Goal: Transaction & Acquisition: Purchase product/service

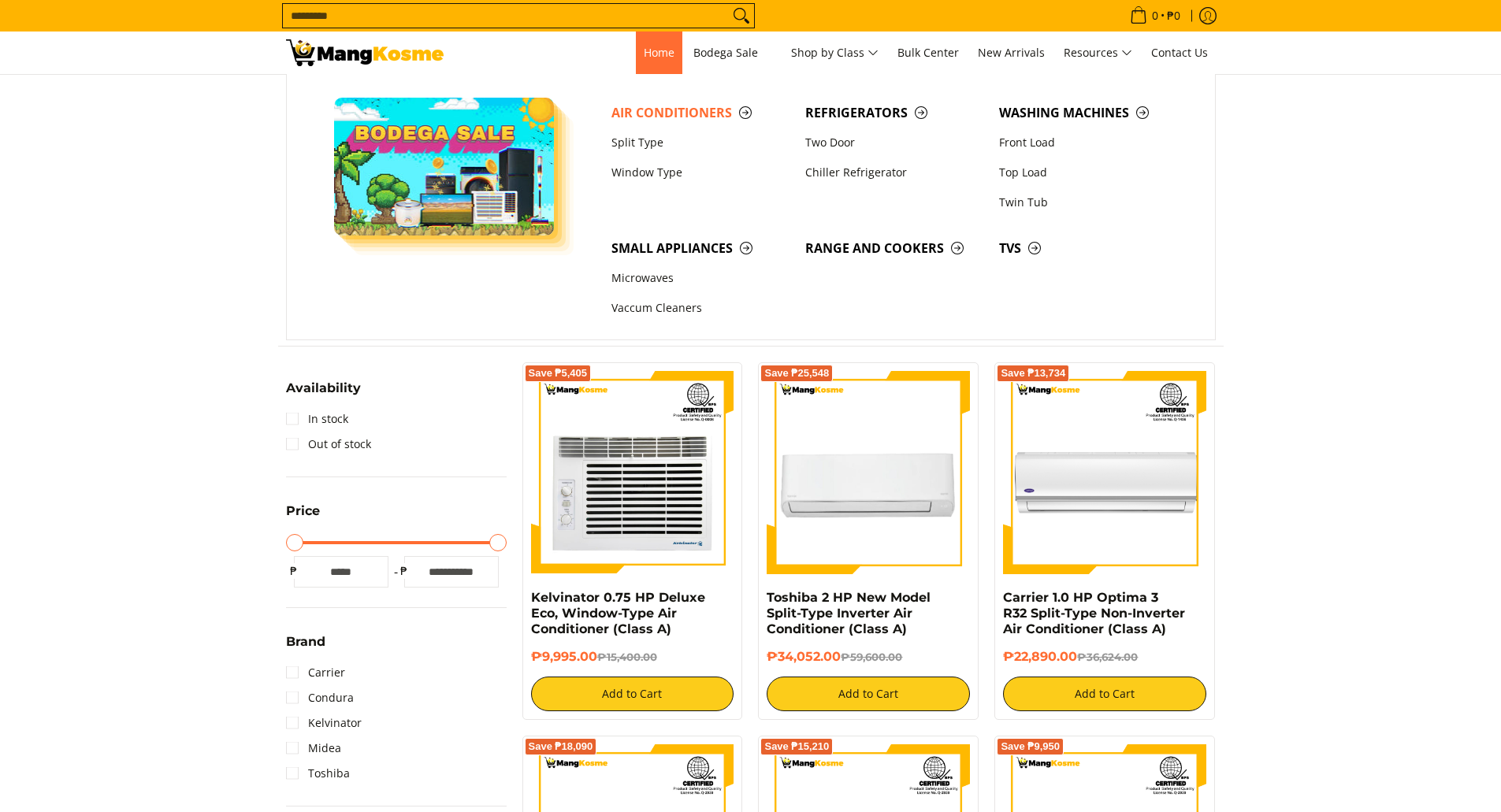
click at [659, 54] on span "Home" at bounding box center [659, 52] width 31 height 15
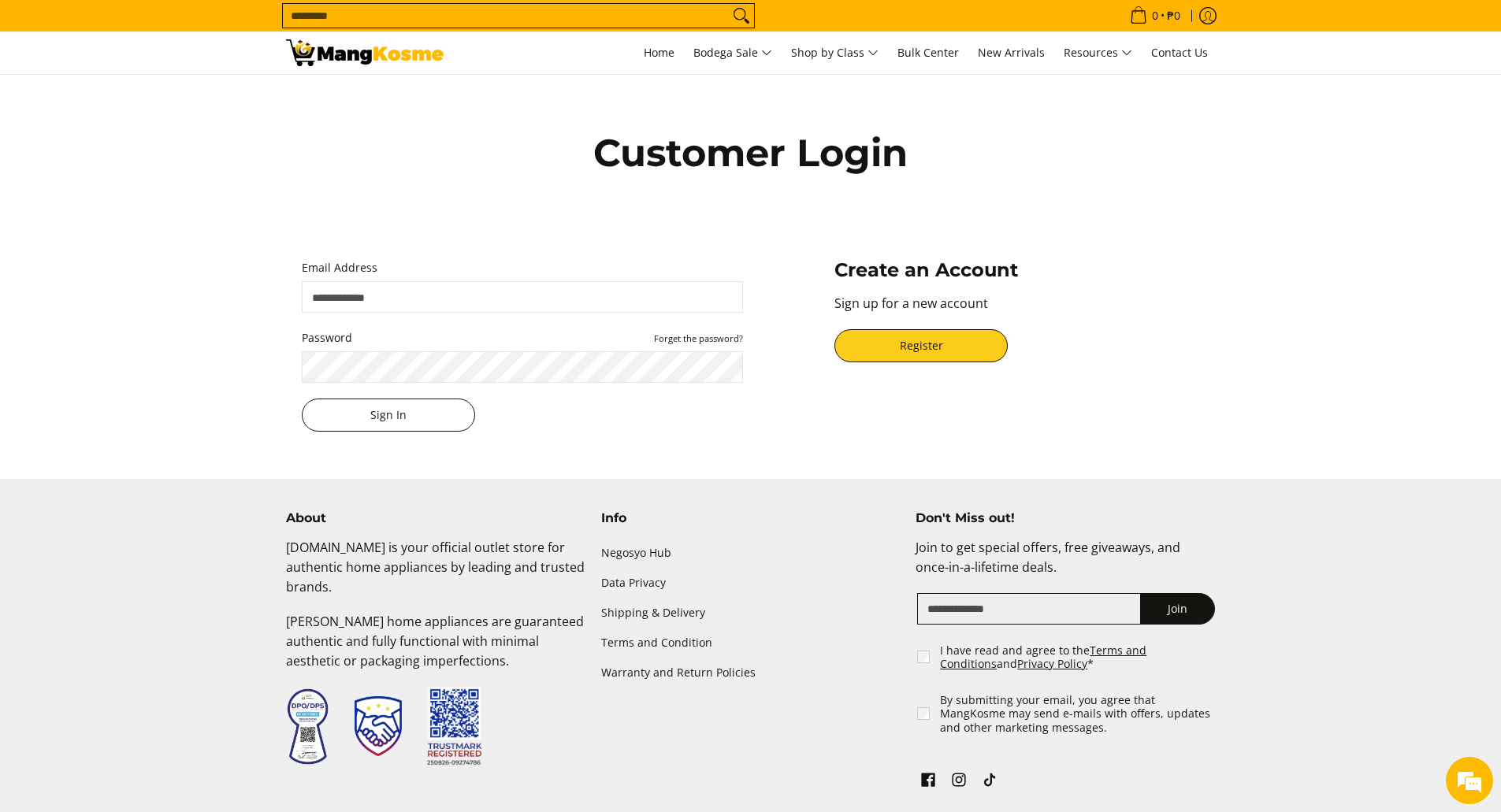
type input "**********"
click at [398, 414] on button "Sign In" at bounding box center [388, 414] width 173 height 33
click at [370, 410] on button "Sign In" at bounding box center [388, 414] width 173 height 33
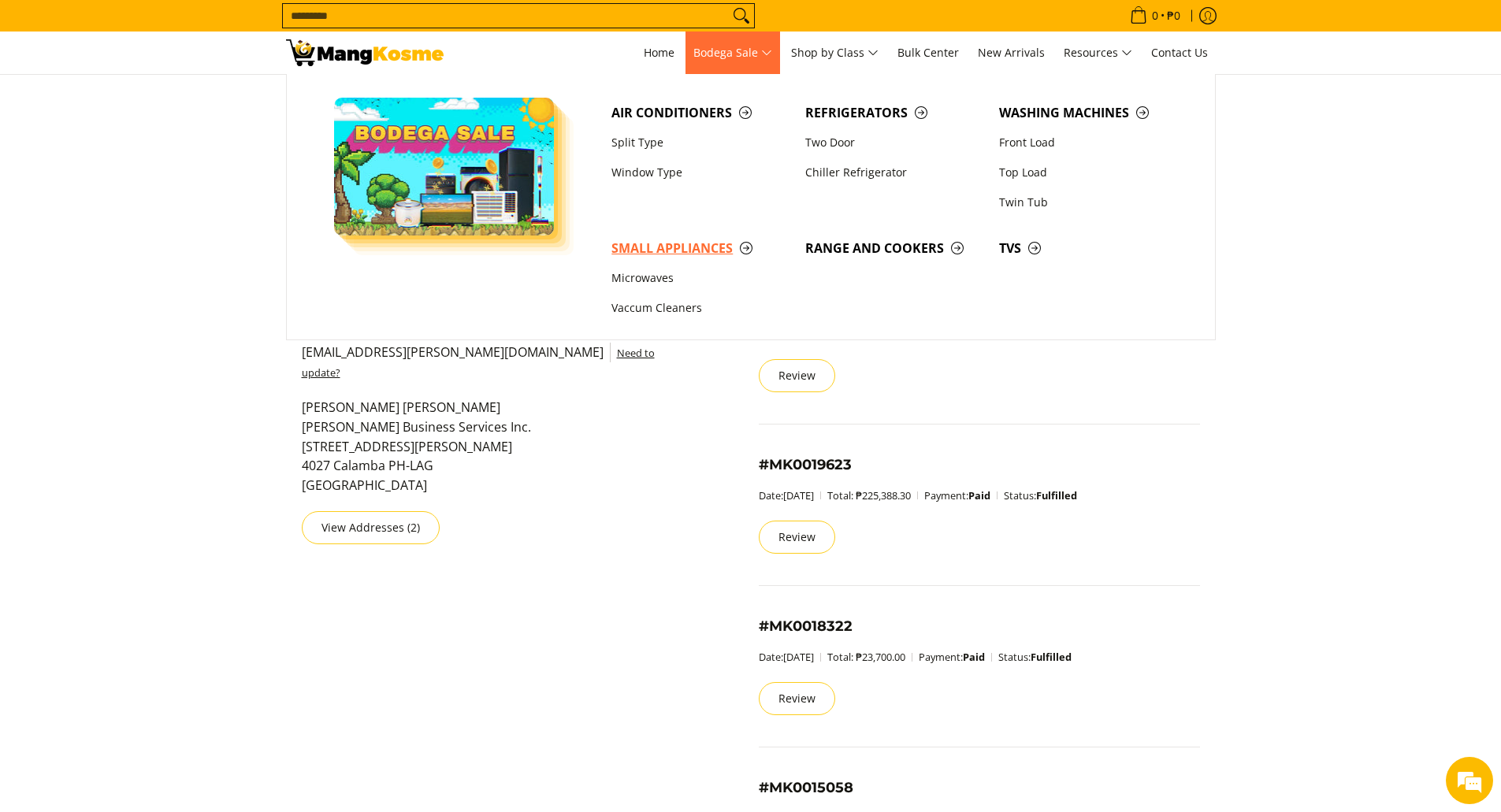
click at [662, 254] on span "Small Appliances" at bounding box center [700, 248] width 178 height 19
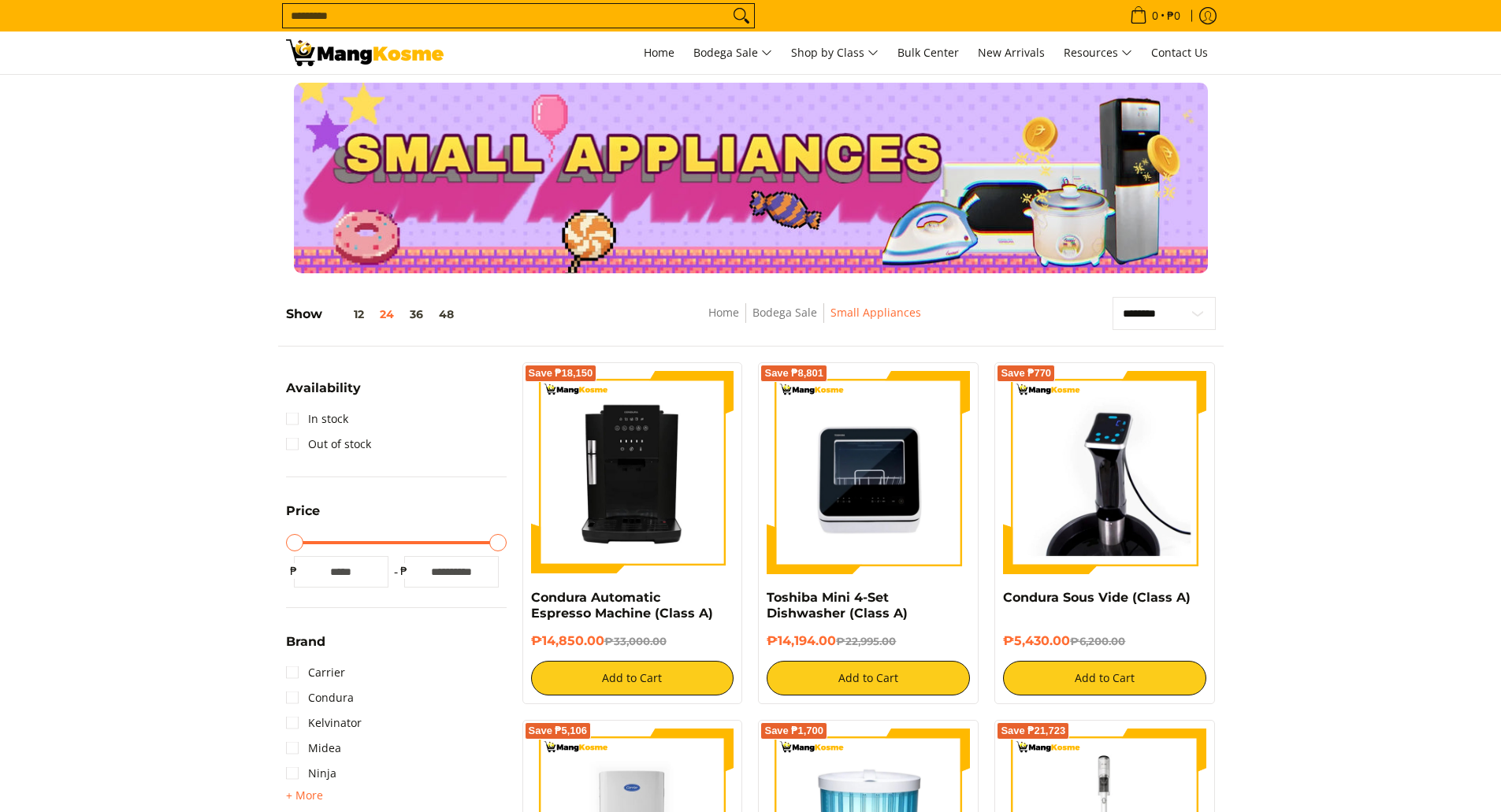
click at [682, 461] on img at bounding box center [632, 473] width 203 height 203
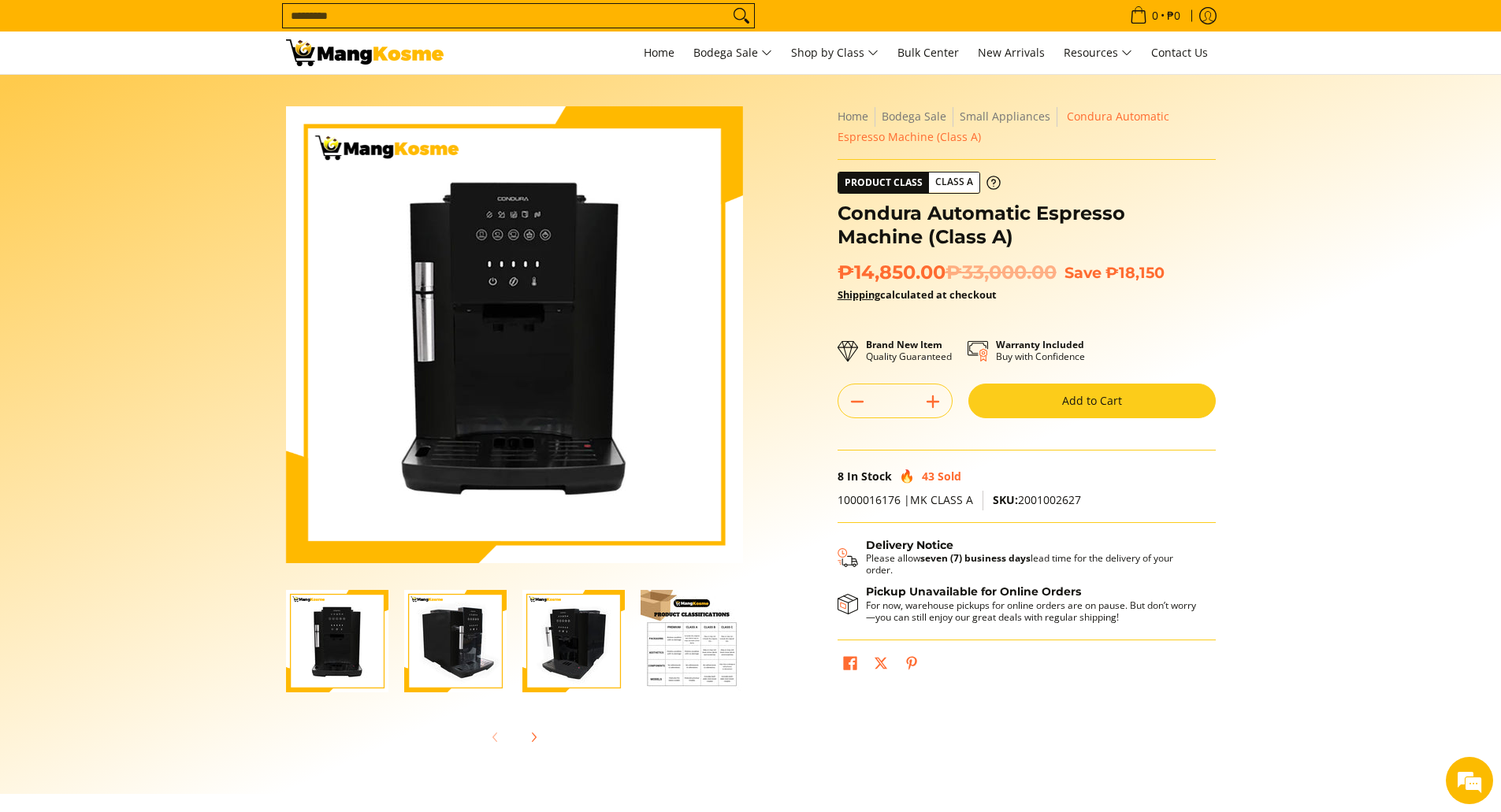
click at [565, 668] on img "Condura Automatic Espresso Machine (Class A)-3" at bounding box center [573, 641] width 102 height 102
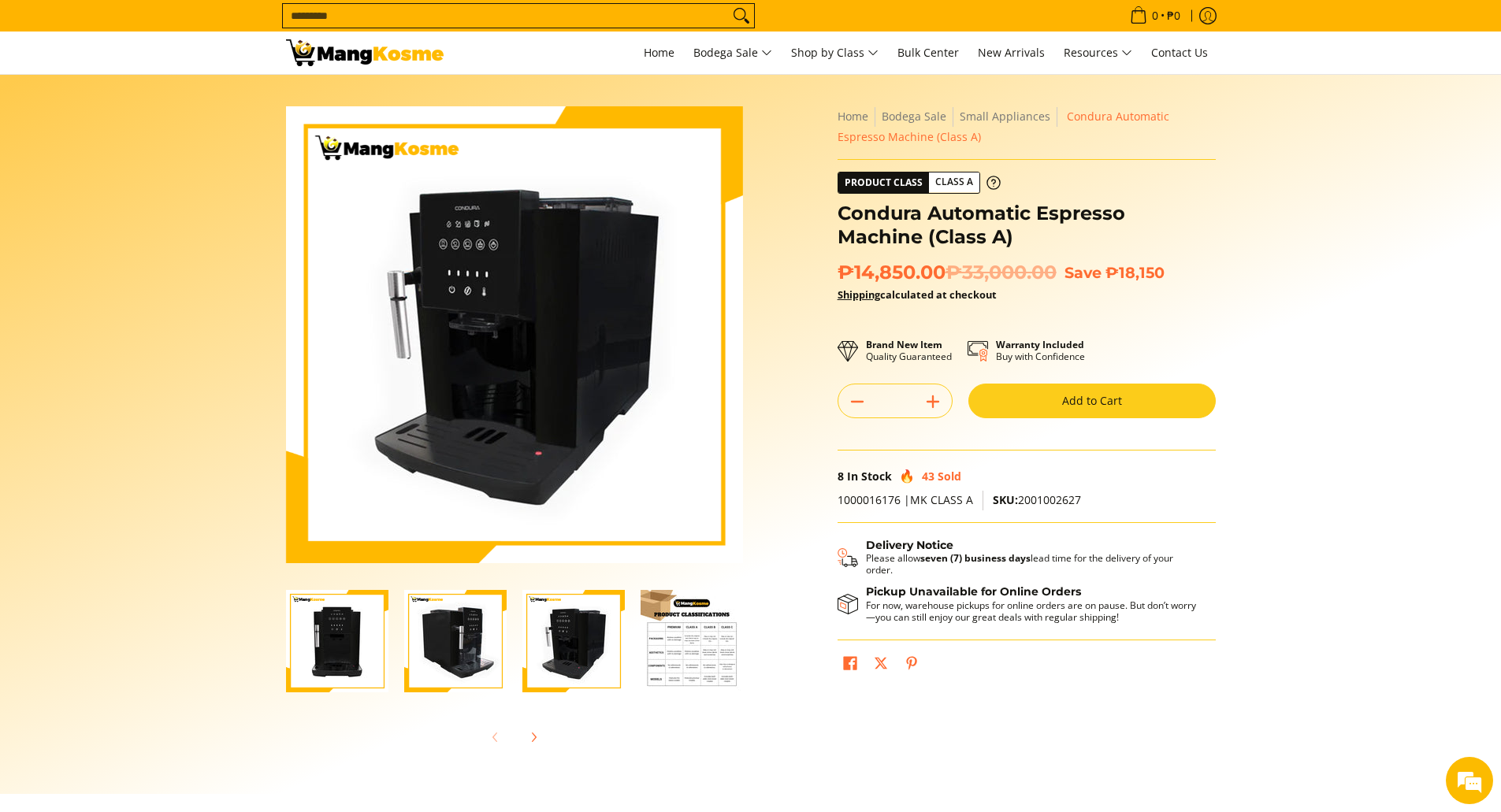
click at [460, 656] on img "Condura Automatic Espresso Machine (Class A)-2" at bounding box center [455, 641] width 102 height 102
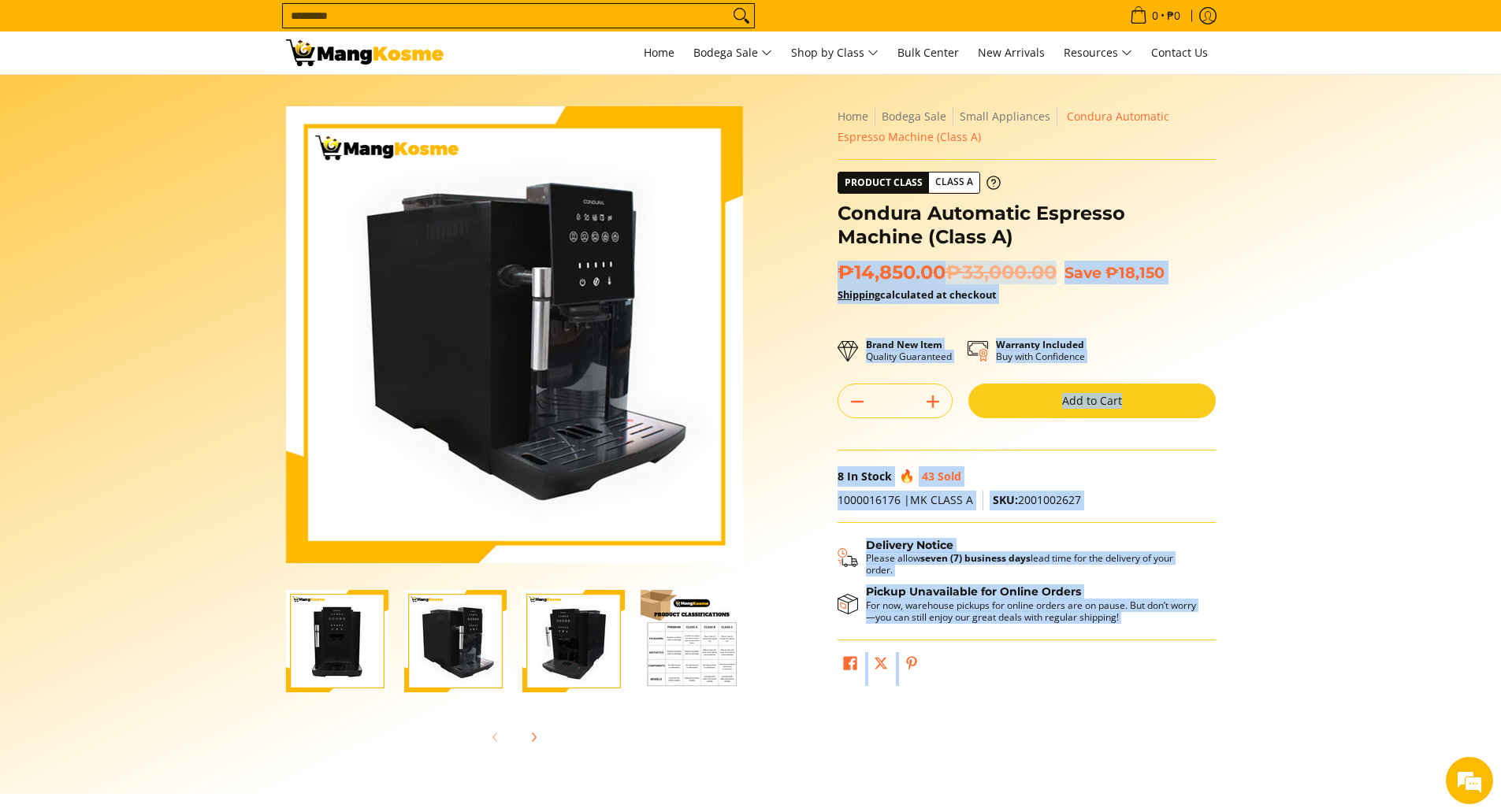
drag, startPoint x: 812, startPoint y: 202, endPoint x: 956, endPoint y: 238, distance: 148.4
click at [956, 238] on div "Skip to Main Content Enable zoom Disable zoom Enable zoom Disable zoom Home Bod…" at bounding box center [751, 442] width 945 height 672
click at [956, 238] on h1 "Condura Automatic Espresso Machine (Class A)" at bounding box center [1026, 225] width 378 height 48
drag, startPoint x: 836, startPoint y: 219, endPoint x: 856, endPoint y: 213, distance: 20.9
click at [856, 213] on div "**********" at bounding box center [1027, 400] width 394 height 588
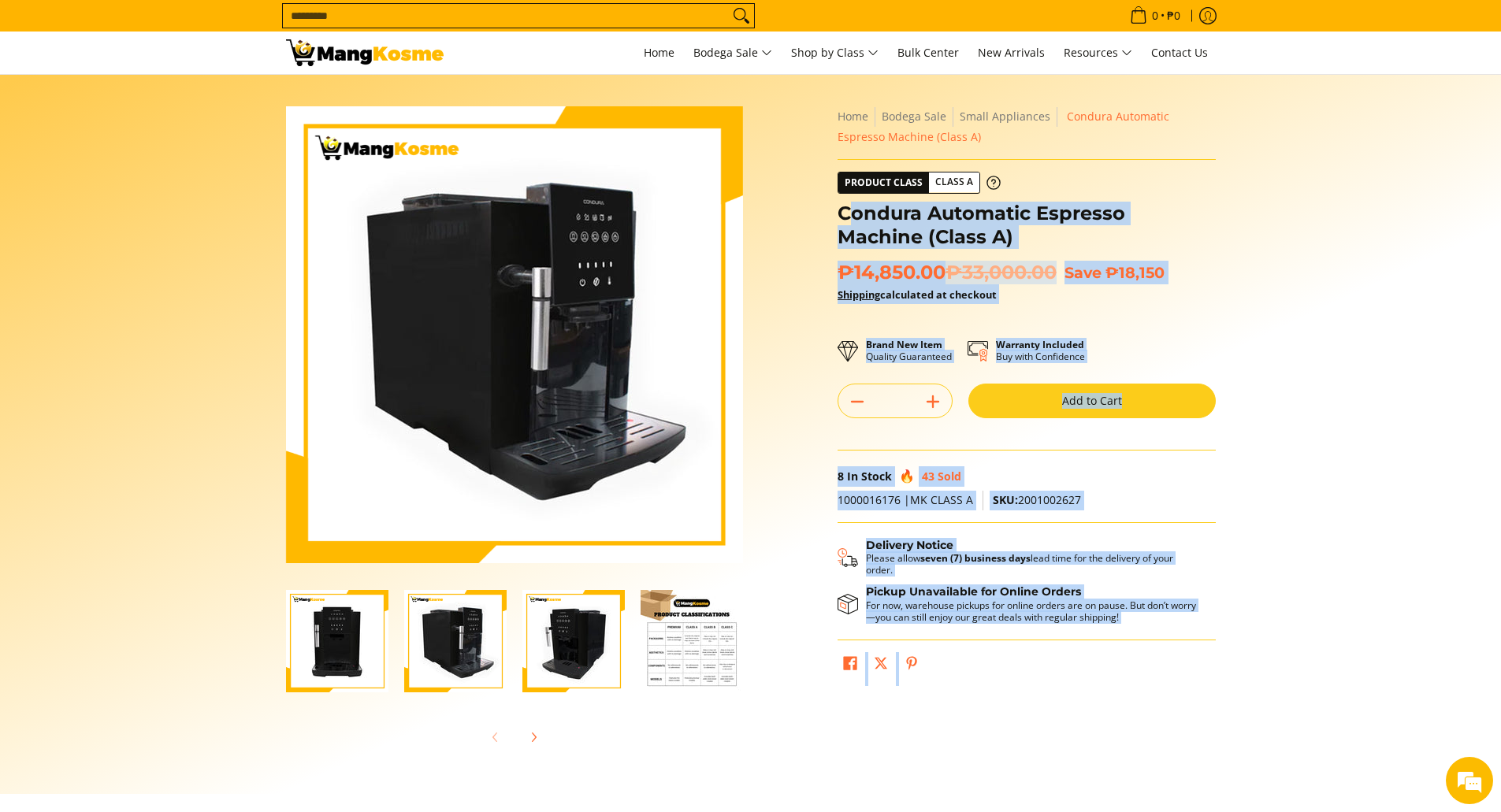
click at [854, 213] on h1 "Condura Automatic Espresso Machine (Class A)" at bounding box center [1026, 225] width 378 height 48
drag, startPoint x: 840, startPoint y: 213, endPoint x: 1228, endPoint y: 216, distance: 388.0
click at [1228, 216] on div "Skip to Main Content Enable zoom Disable zoom Enable zoom Disable zoom Home Bod…" at bounding box center [751, 442] width 961 height 672
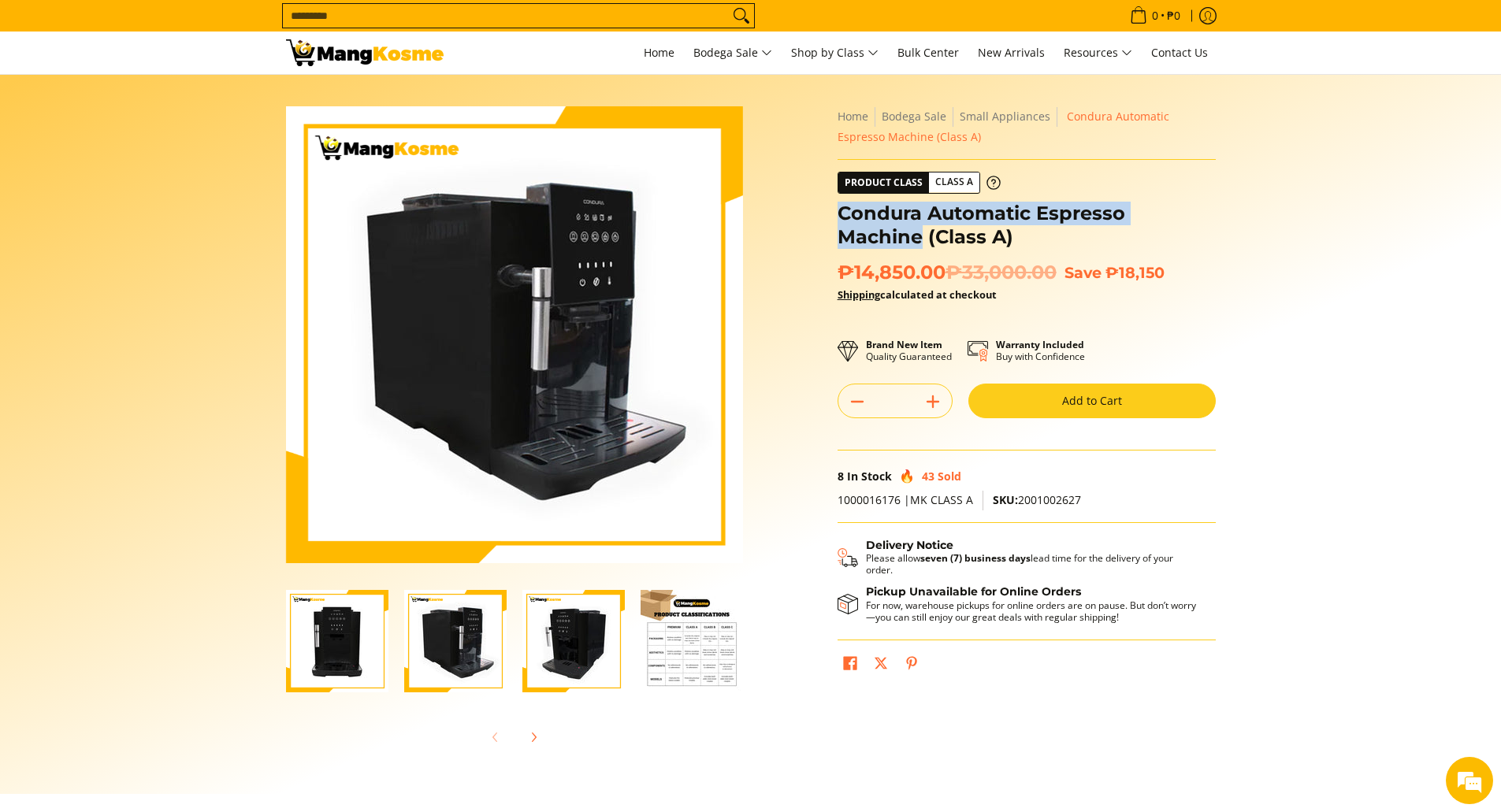
drag, startPoint x: 1211, startPoint y: 214, endPoint x: 841, endPoint y: 215, distance: 370.0
click at [841, 215] on h1 "Condura Automatic Espresso Machine (Class A)" at bounding box center [1026, 225] width 378 height 48
copy h1 "Condura Automatic Espresso Machine"
click at [1066, 395] on button "Add to Cart" at bounding box center [1092, 401] width 248 height 35
drag, startPoint x: 1160, startPoint y: 97, endPoint x: 1125, endPoint y: 423, distance: 327.9
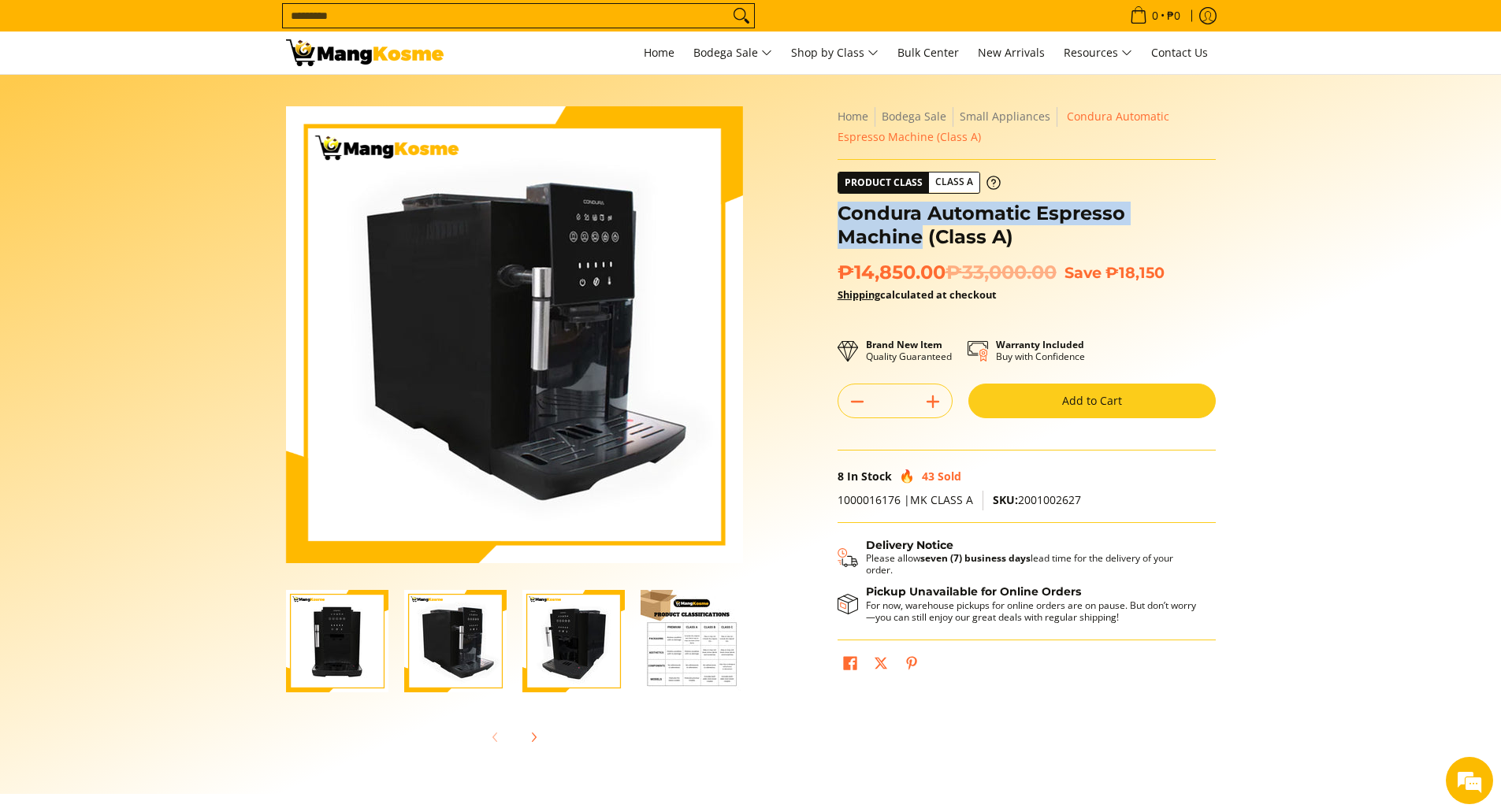
click at [1125, 423] on section "Skip to Main Content Enable zoom Disable zoom Enable zoom Disable zoom Home Bod…" at bounding box center [750, 435] width 1501 height 719
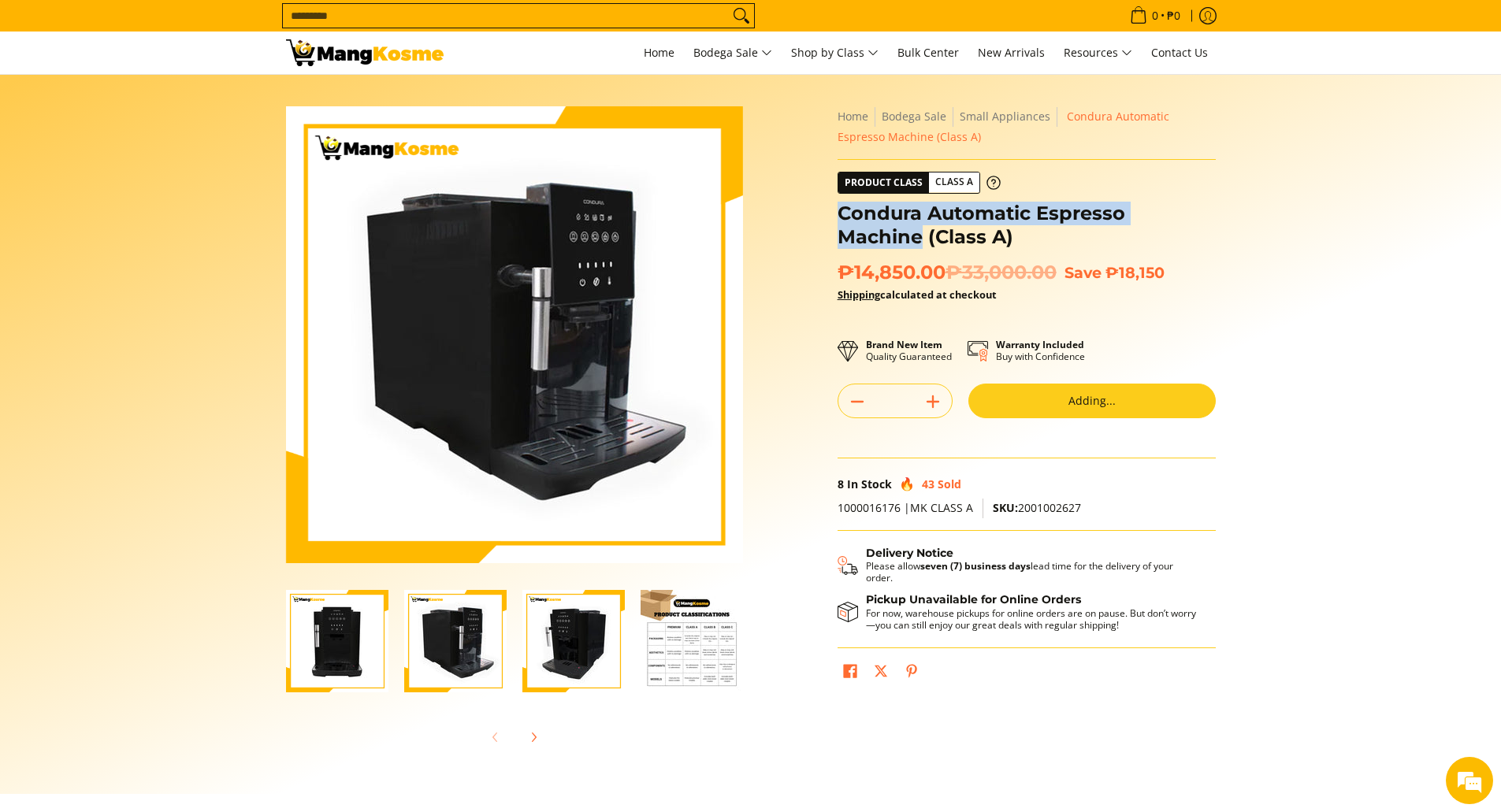
click at [1315, 350] on section "Skip to Main Content Enable zoom Disable zoom Enable zoom Disable zoom Home Bod…" at bounding box center [750, 435] width 1501 height 719
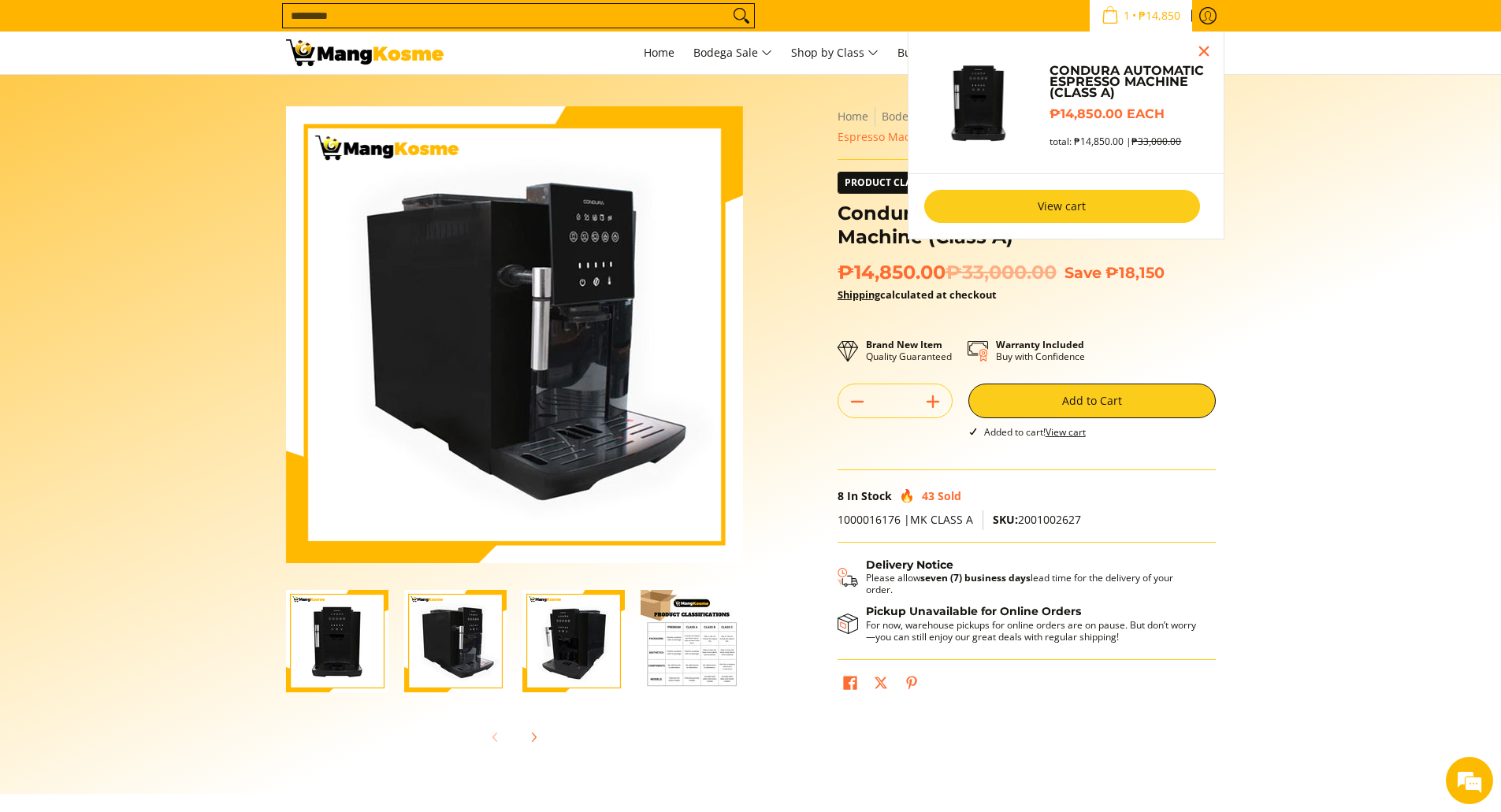
click at [1094, 214] on link "View cart" at bounding box center [1062, 206] width 276 height 33
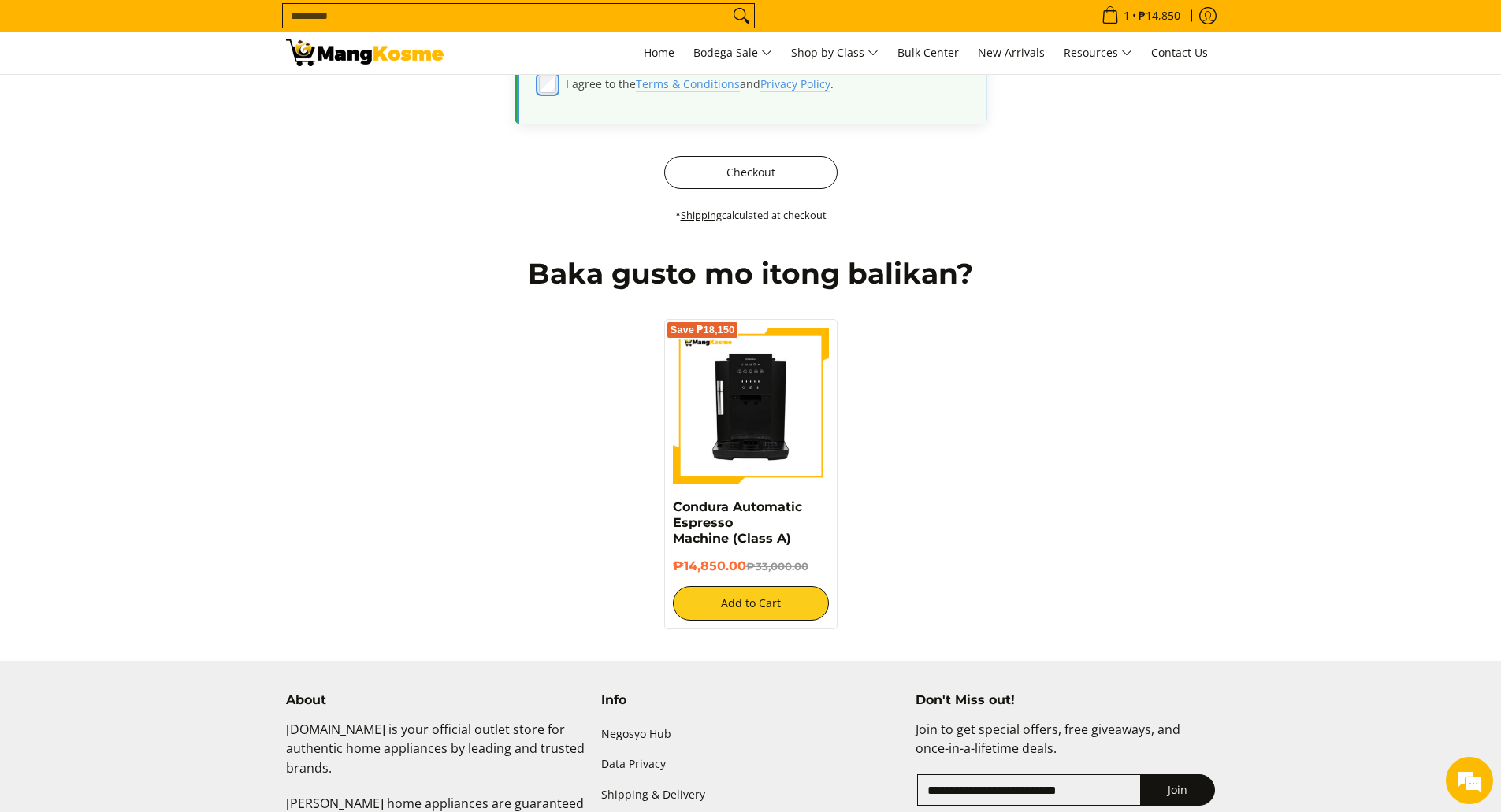
scroll to position [248, 0]
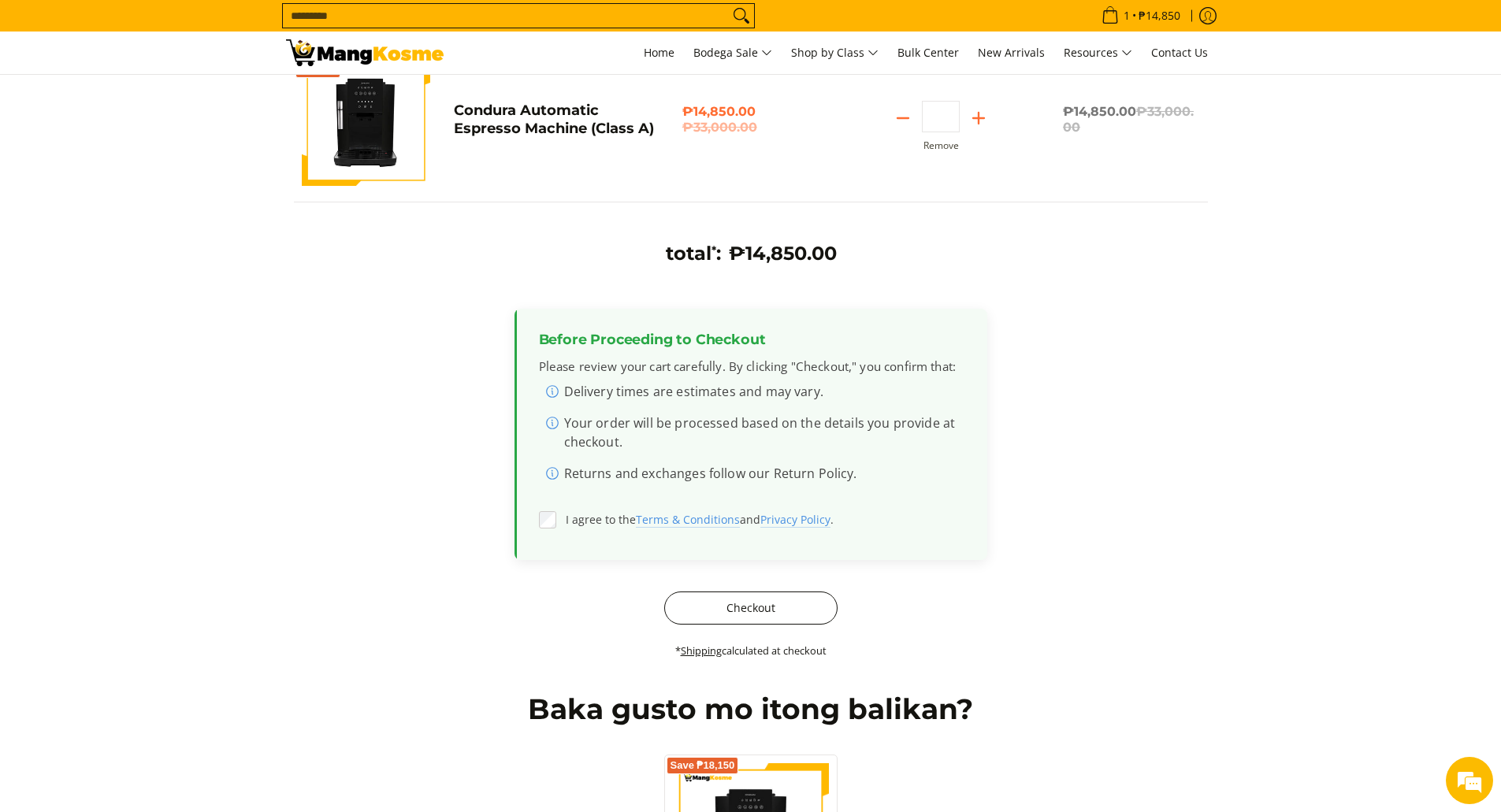
click at [755, 599] on button "Checkout" at bounding box center [751, 608] width 173 height 33
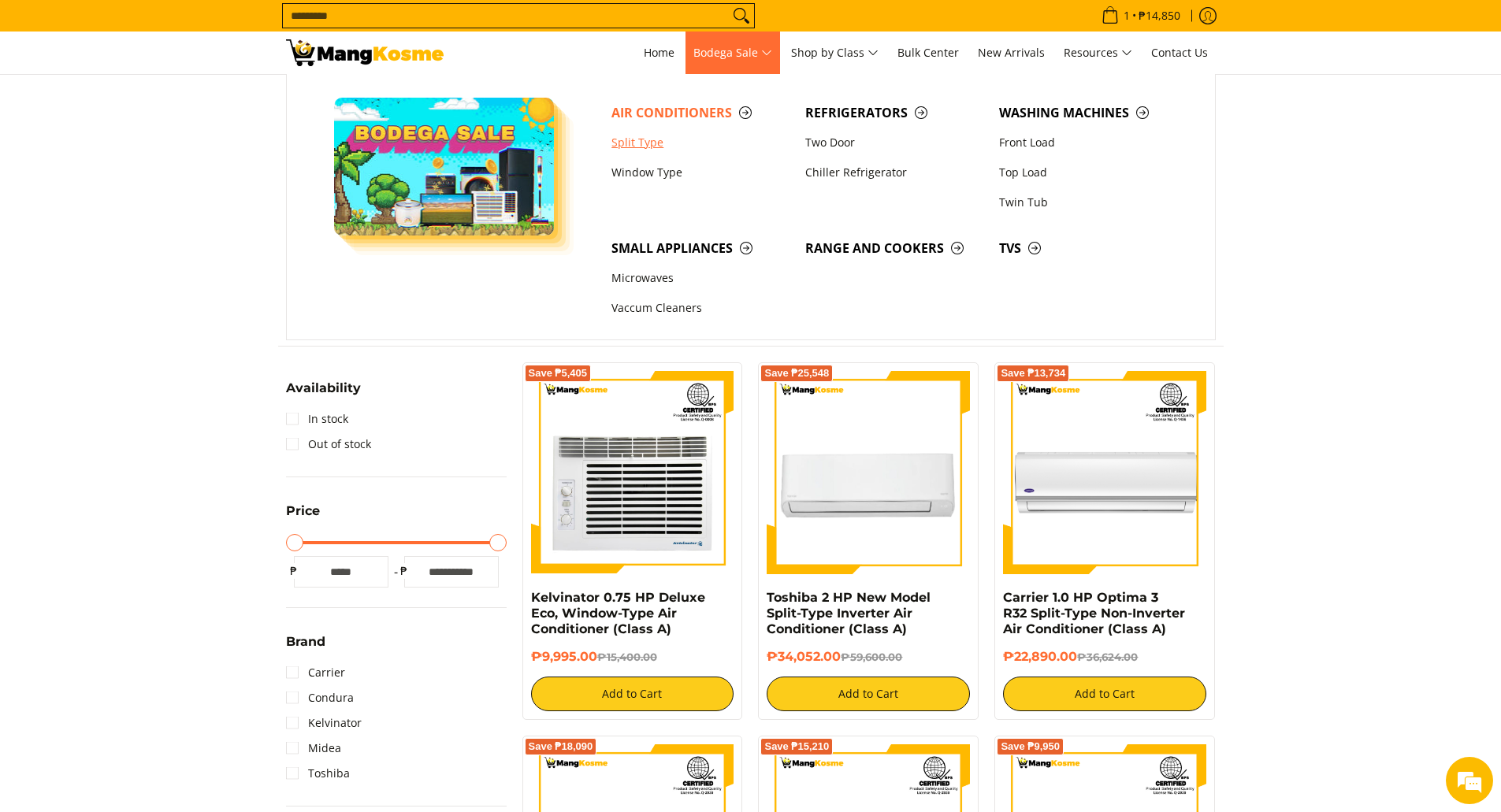
click at [639, 141] on link "Split Type" at bounding box center [700, 142] width 194 height 30
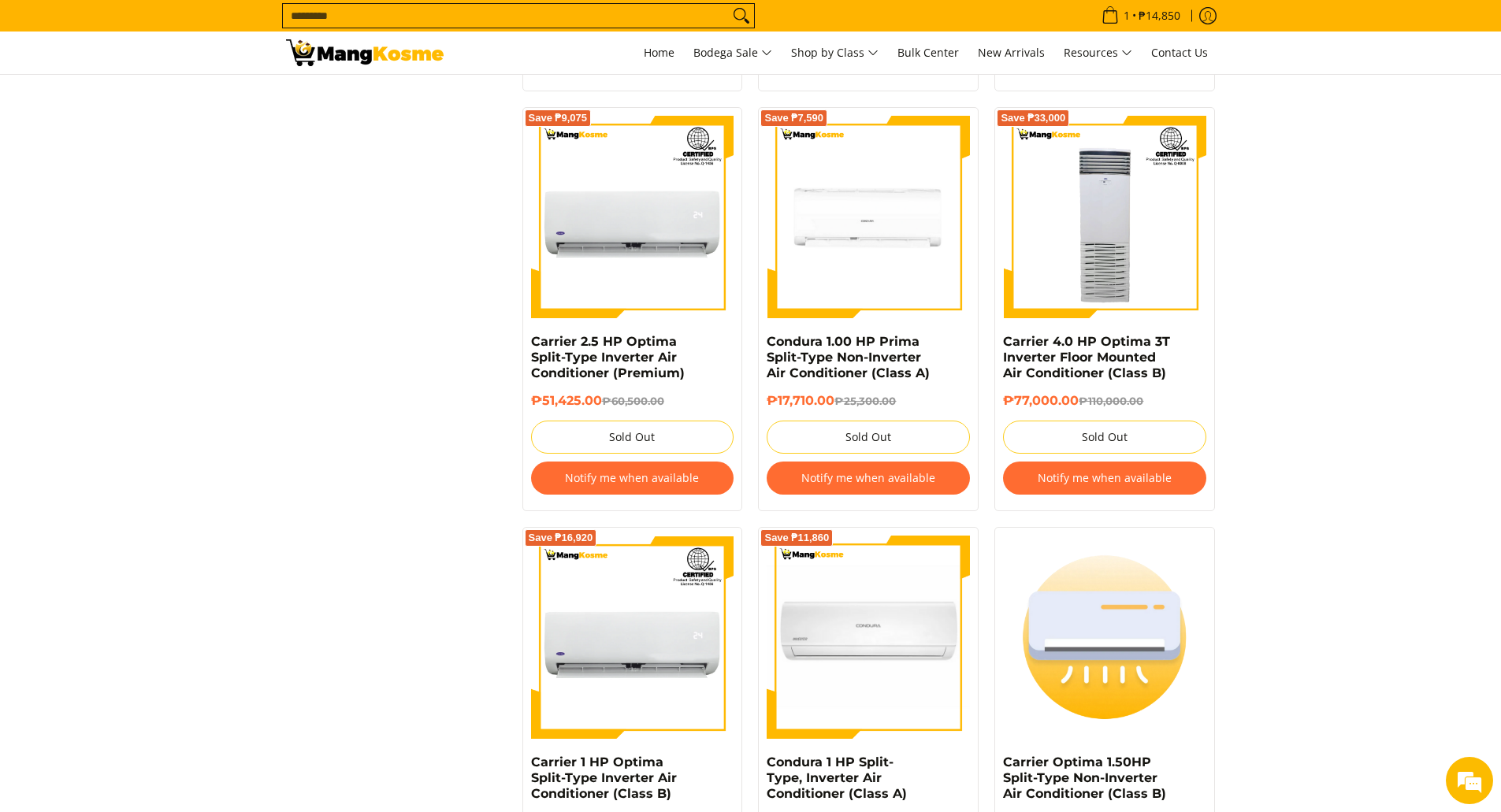
scroll to position [2170, 0]
